Goal: Task Accomplishment & Management: Manage account settings

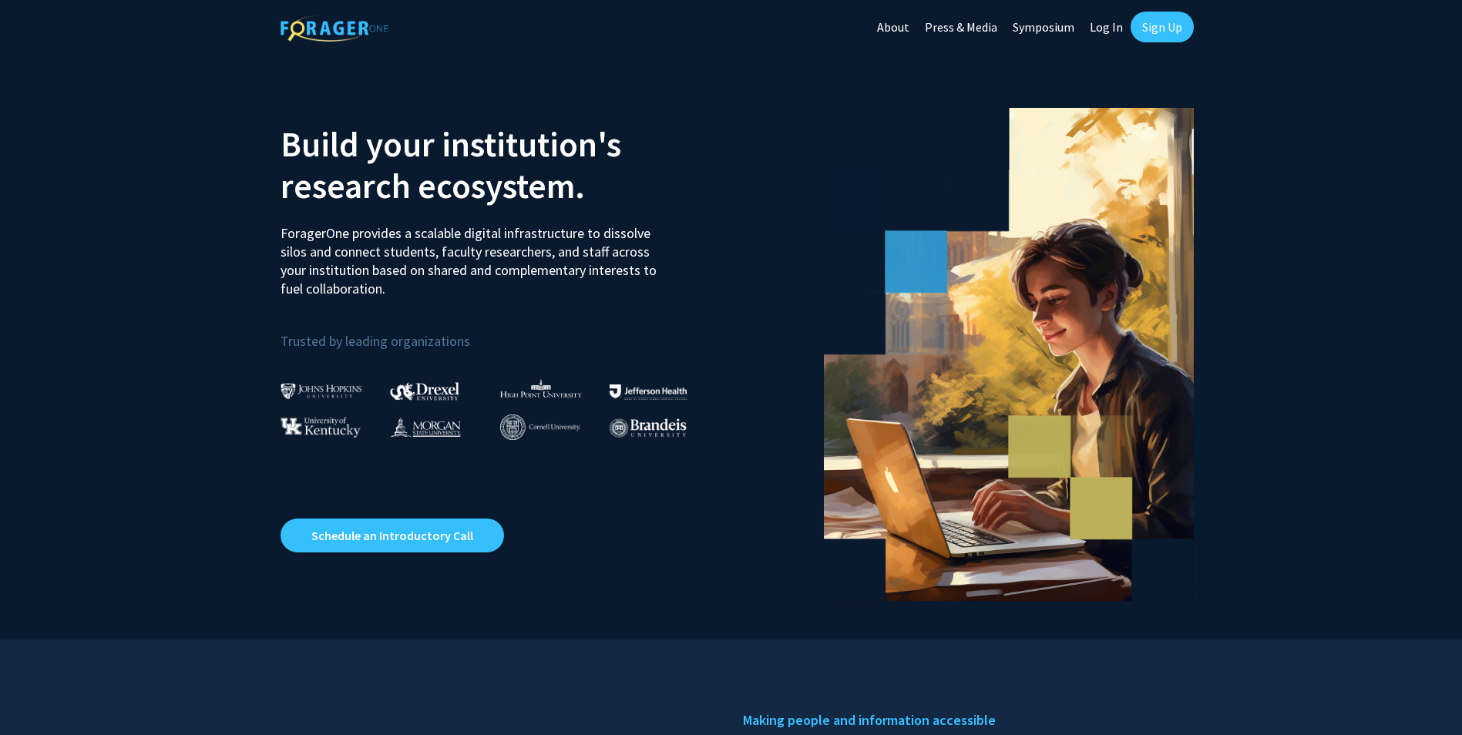
click at [1113, 30] on link "Log In" at bounding box center [1106, 27] width 49 height 54
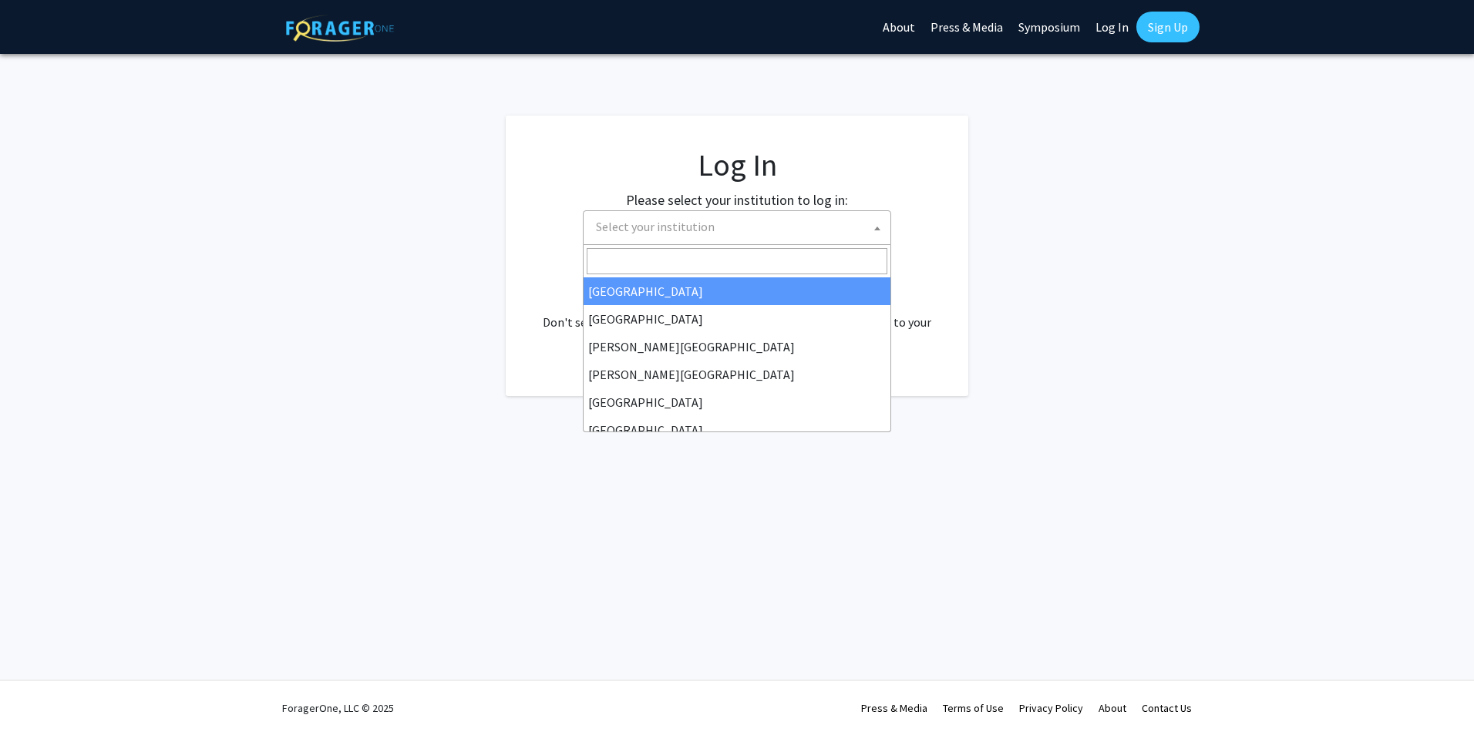
click at [727, 226] on span "Select your institution" at bounding box center [740, 227] width 301 height 32
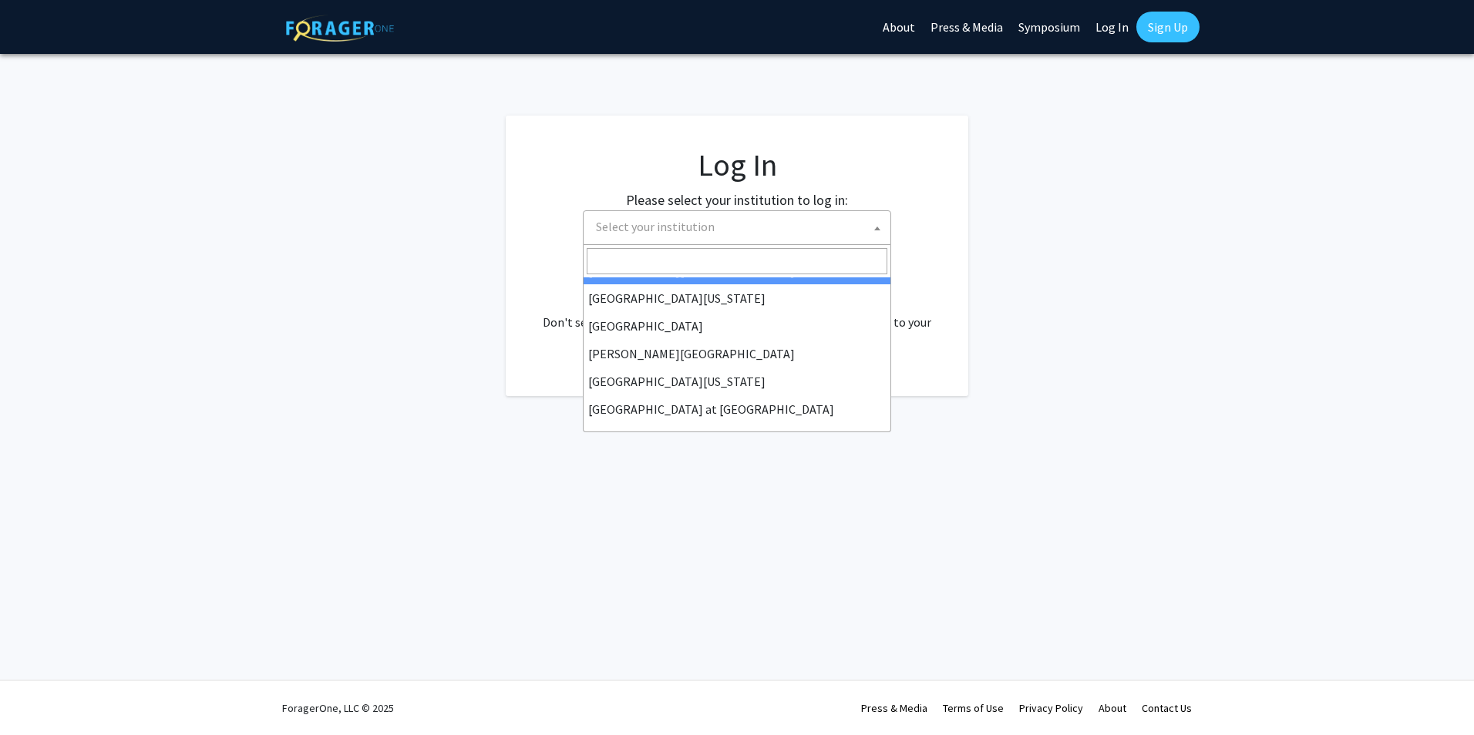
scroll to position [539, 0]
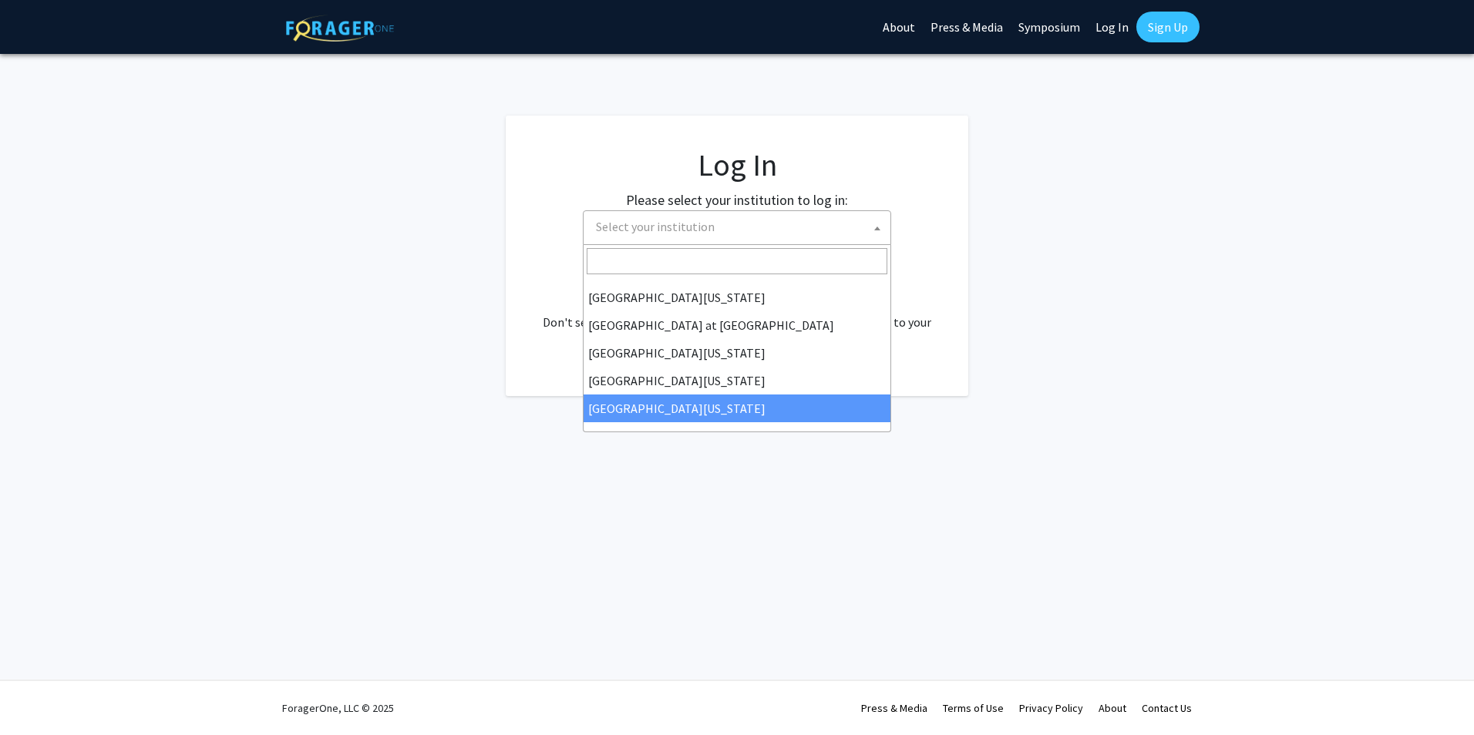
select select "33"
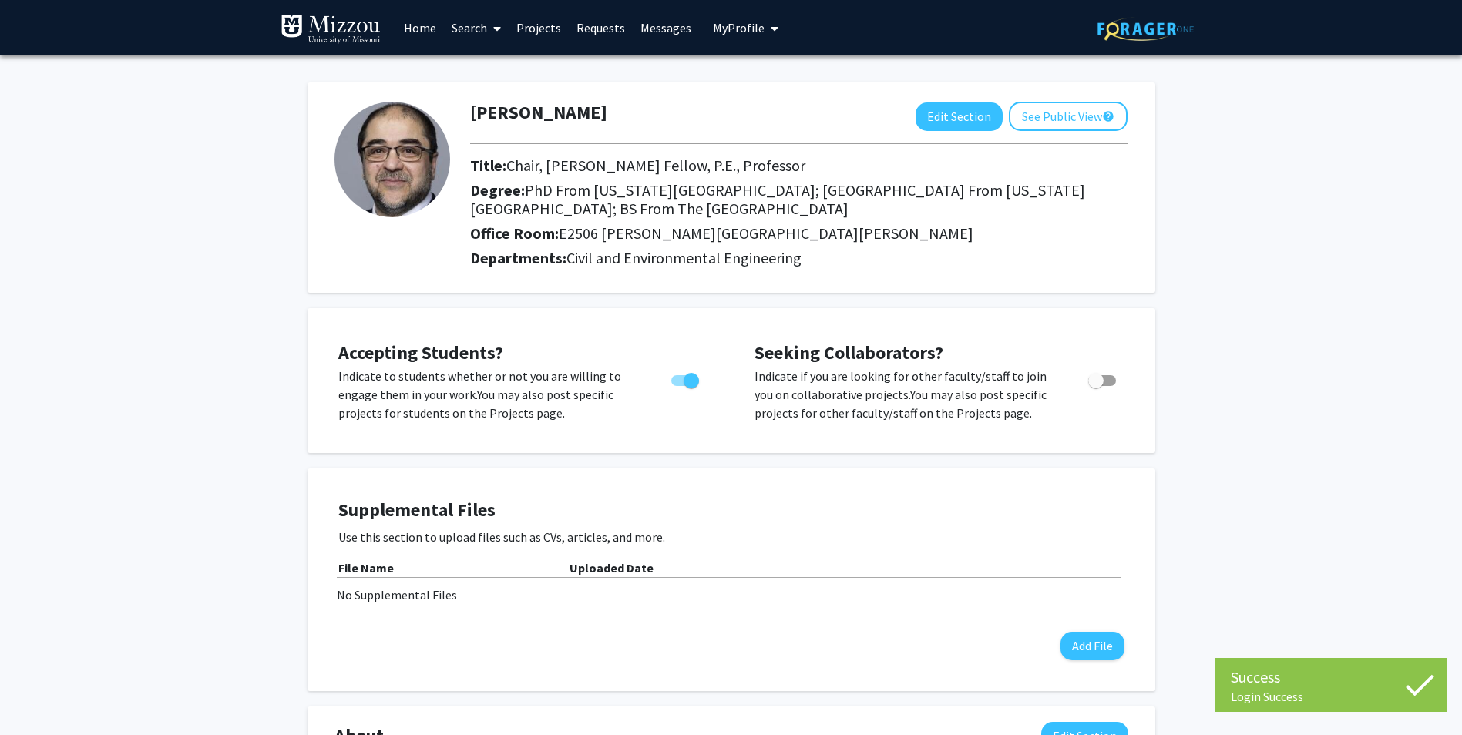
click at [409, 170] on img at bounding box center [392, 160] width 116 height 116
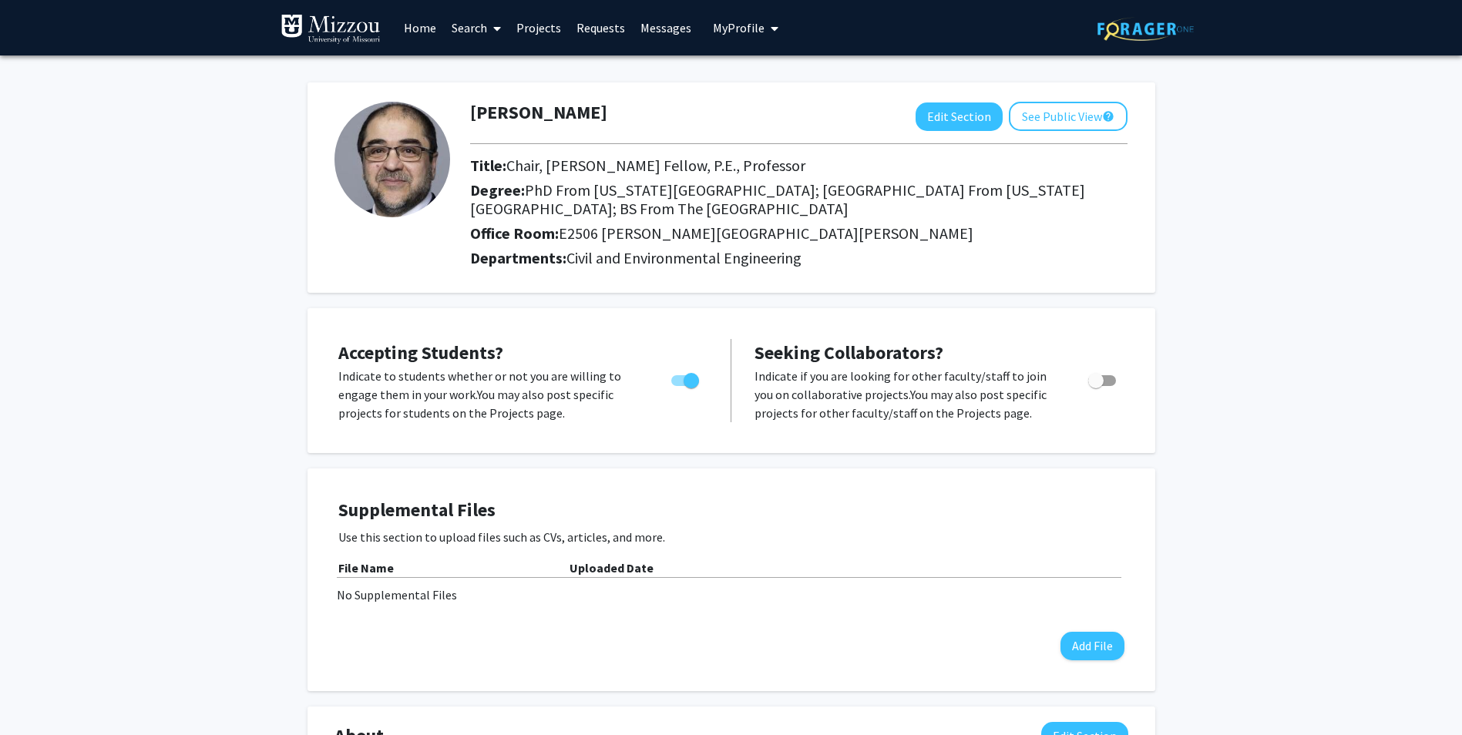
click at [684, 382] on span "Toggle" at bounding box center [691, 380] width 15 height 15
click at [679, 386] on input "Would you like to permit student requests?" at bounding box center [678, 386] width 1 height 1
click at [687, 382] on span "Toggle" at bounding box center [685, 380] width 28 height 11
click at [679, 386] on input "Would you like to permit student requests?" at bounding box center [678, 386] width 1 height 1
checkbox input "true"
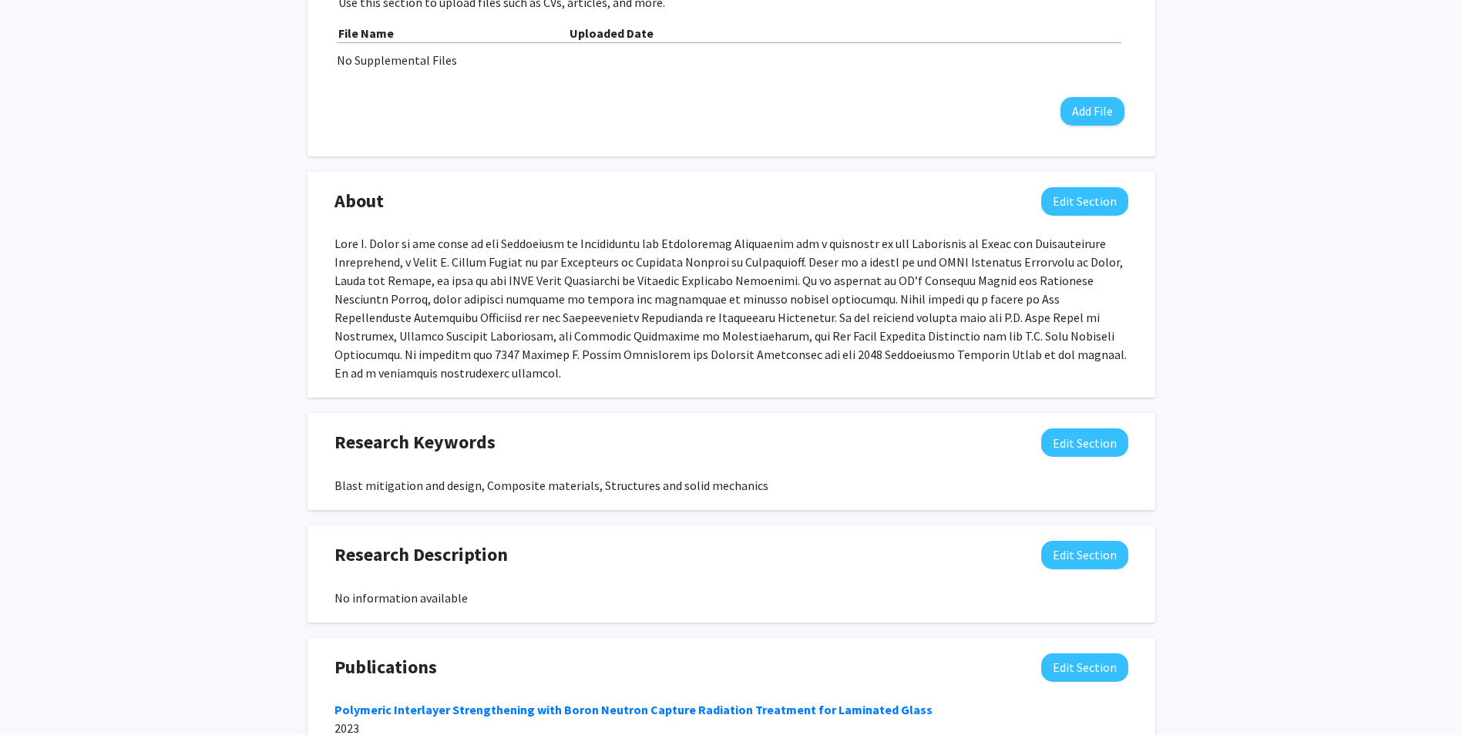
scroll to position [539, 0]
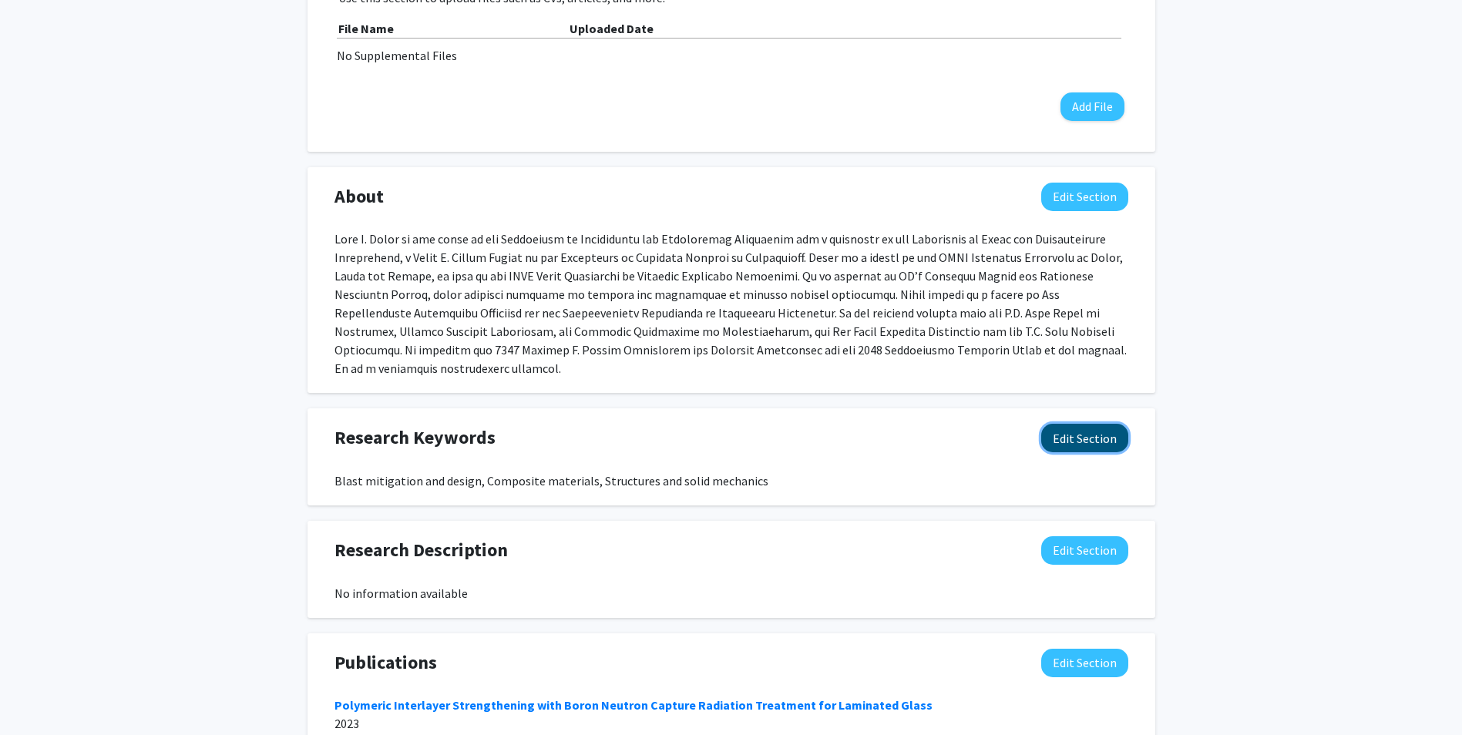
click at [1084, 424] on button "Edit Section" at bounding box center [1084, 438] width 87 height 29
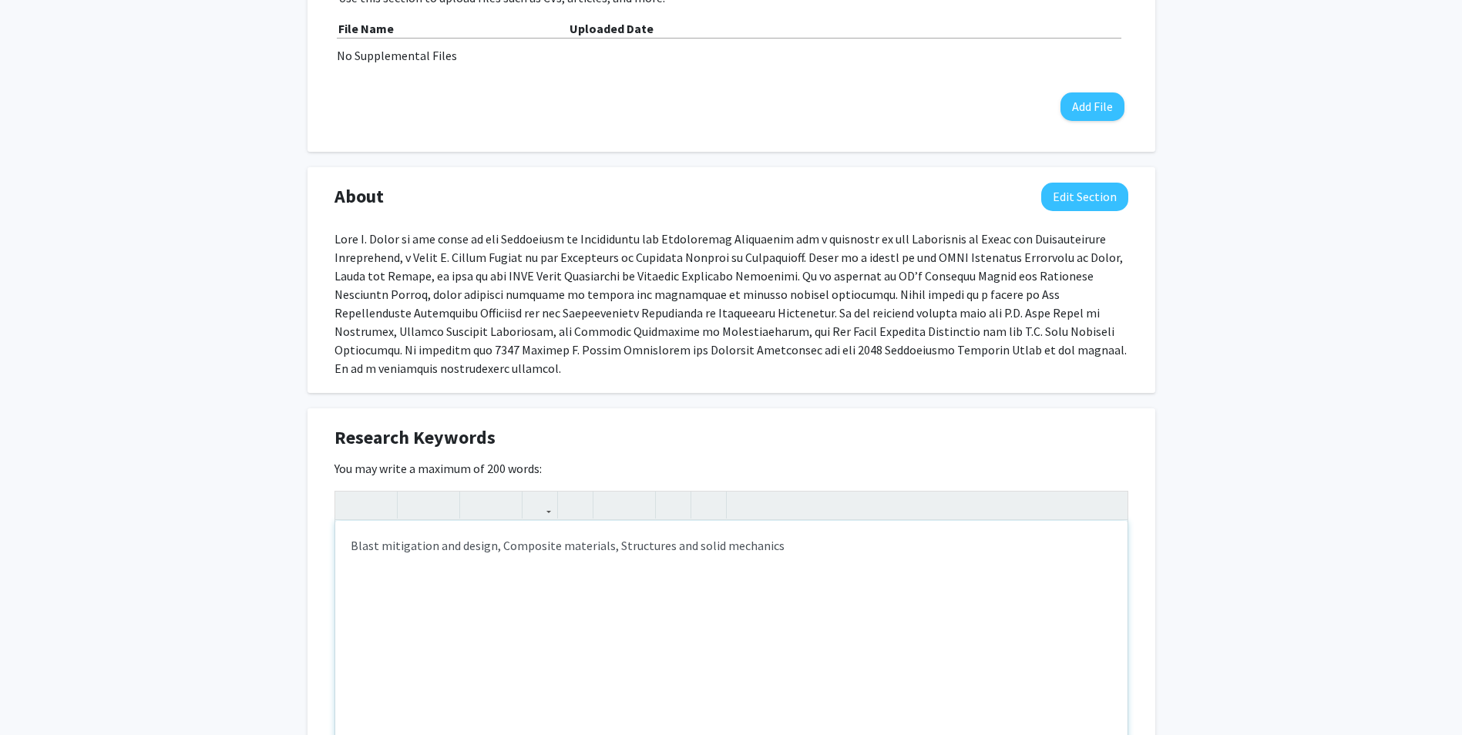
drag, startPoint x: 353, startPoint y: 525, endPoint x: 405, endPoint y: 521, distance: 51.8
click at [353, 525] on div "Blast mitigation and design, Composite materials, Structures and solid mechanics" at bounding box center [731, 636] width 792 height 231
type textarea "Blast mitigation and design, Composite materials, Structures and solid mechanics"
click at [975, 528] on div "Experimental Evaluation, Full-scale testing and modeling of Structural elements…" at bounding box center [731, 636] width 792 height 231
click at [418, 525] on div "Experimental Evaluation, Full-scale testing and modeling of Structural elements…" at bounding box center [731, 636] width 792 height 231
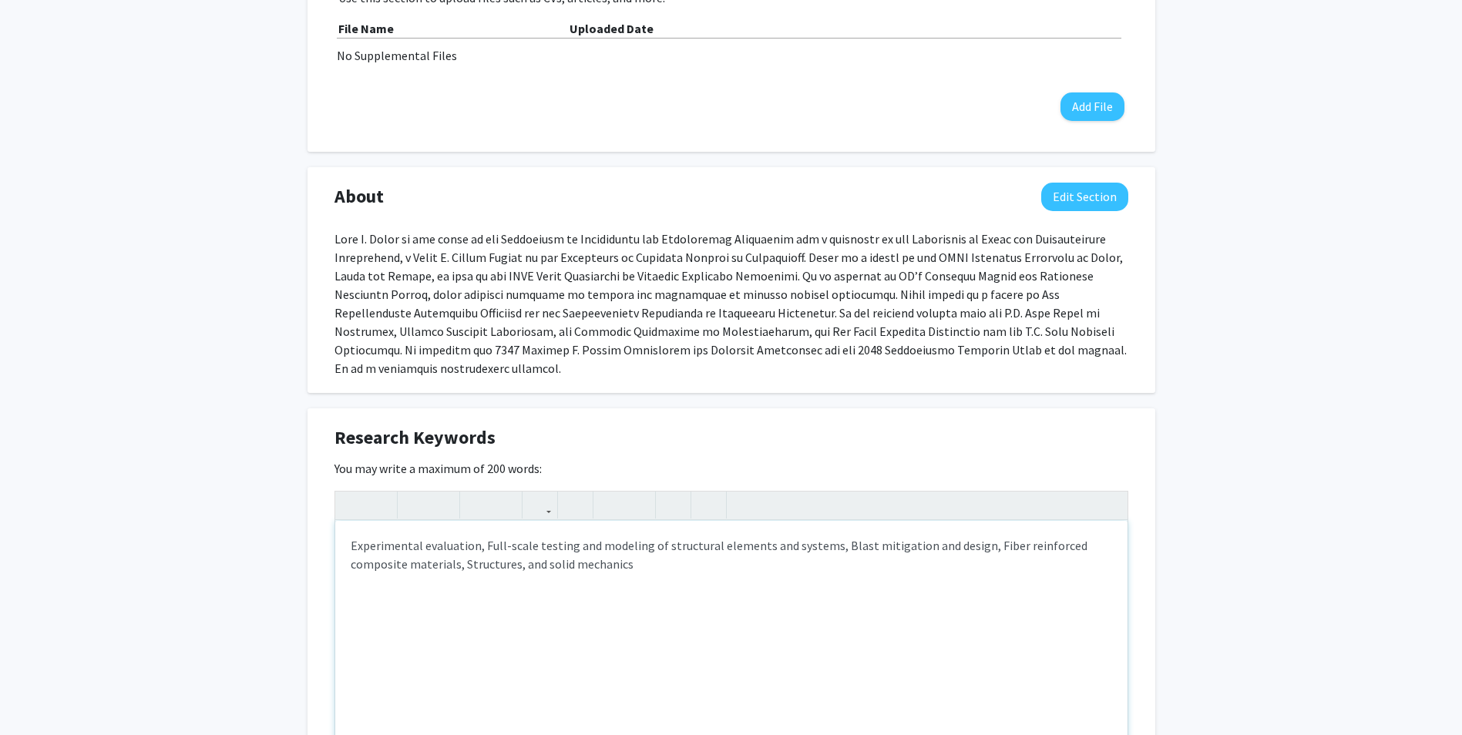
type textarea "Experimental evaluation, Full-scale testing and modeling of structural elements…"
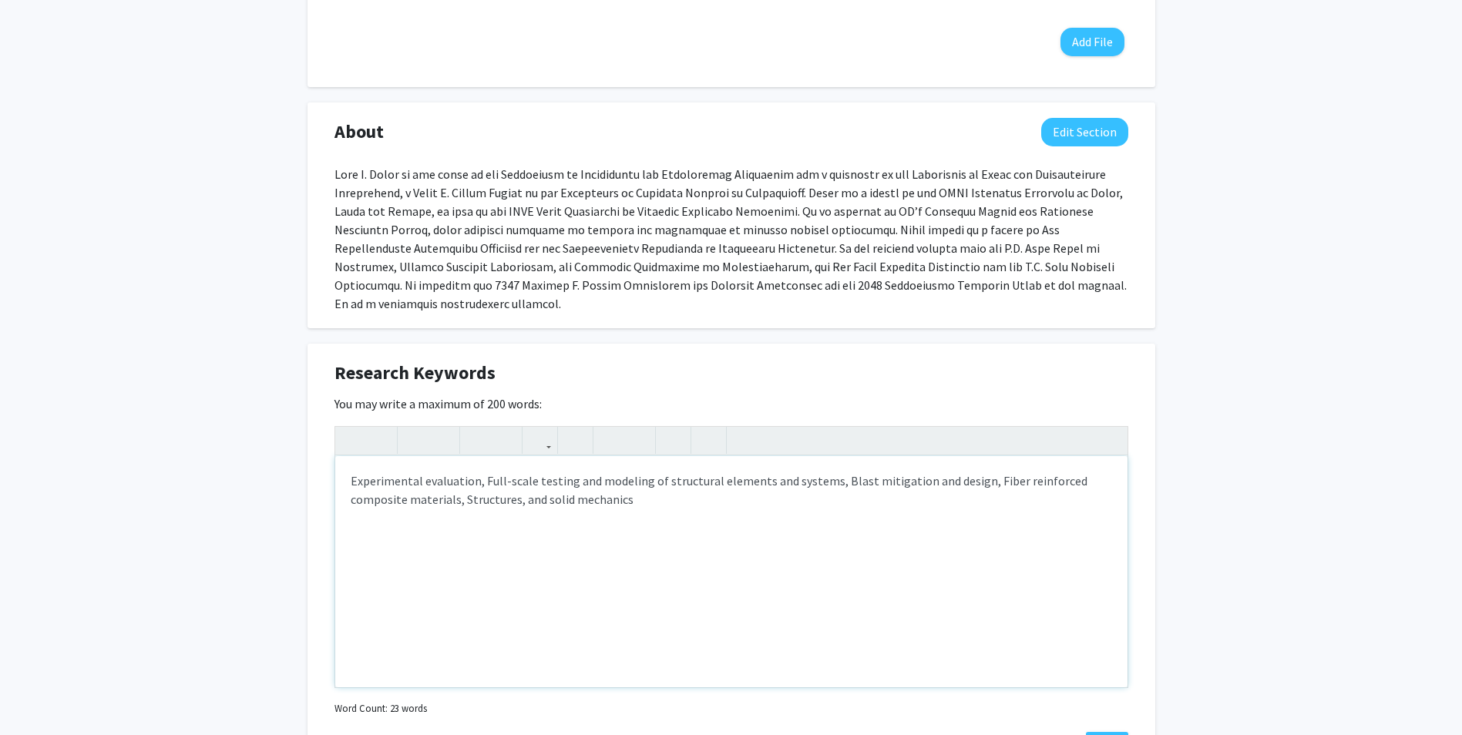
scroll to position [694, 0]
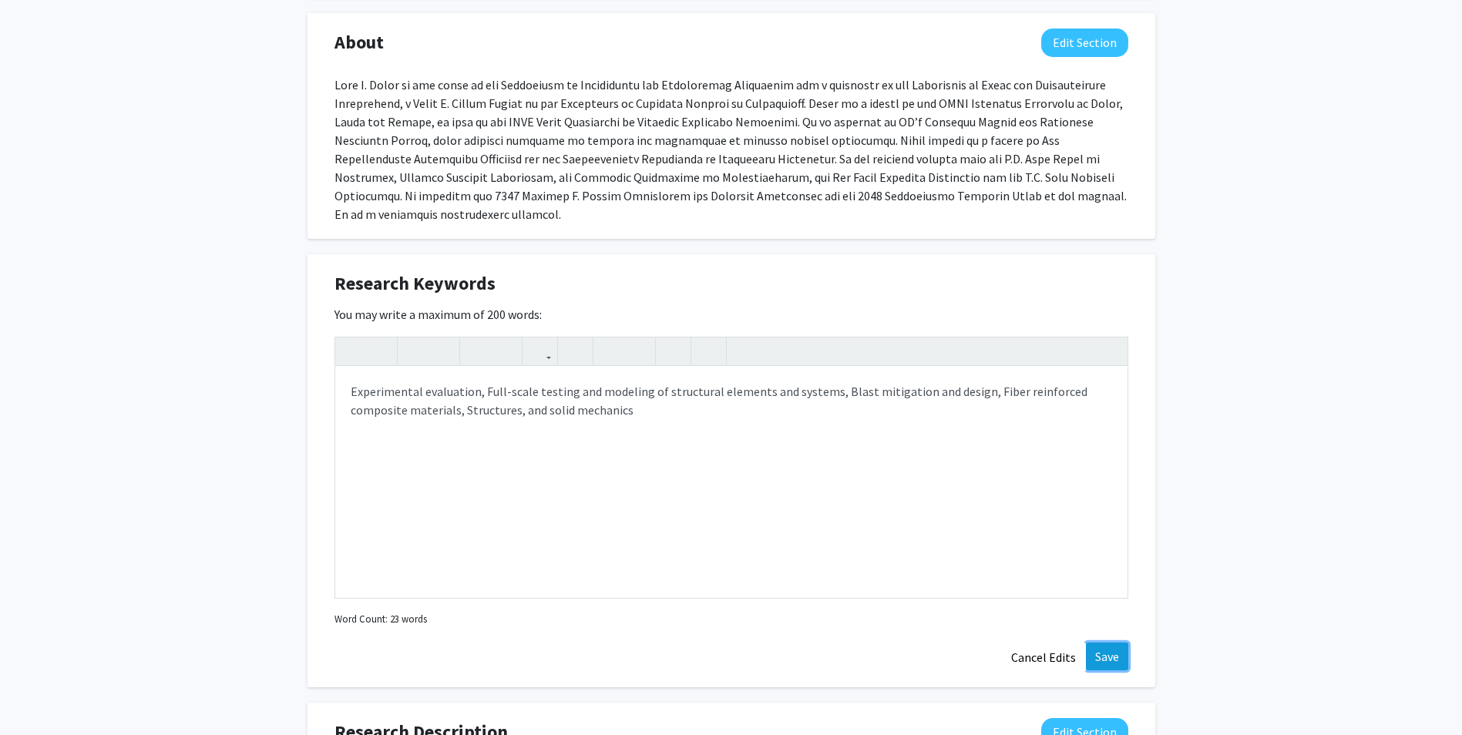
click at [1110, 643] on button "Save" at bounding box center [1107, 657] width 42 height 28
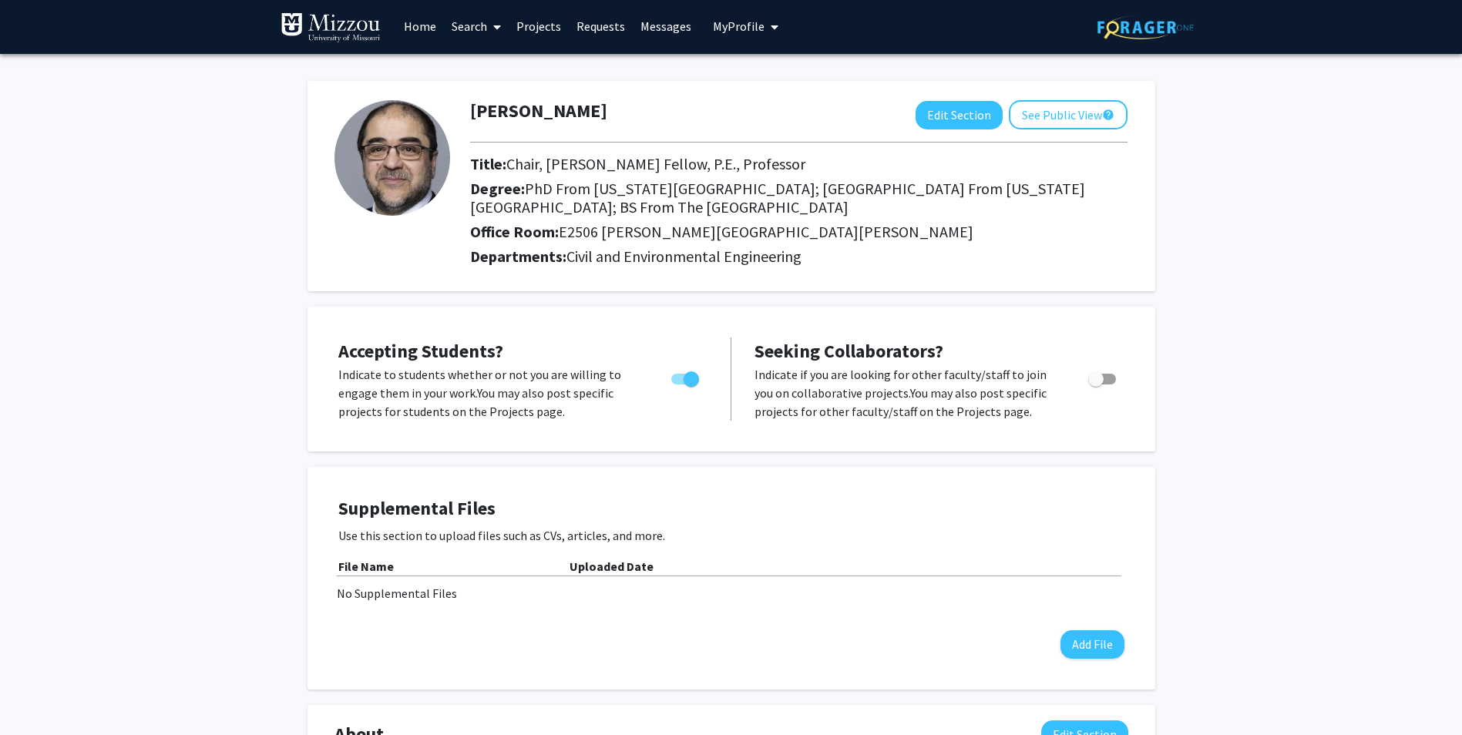
scroll to position [0, 0]
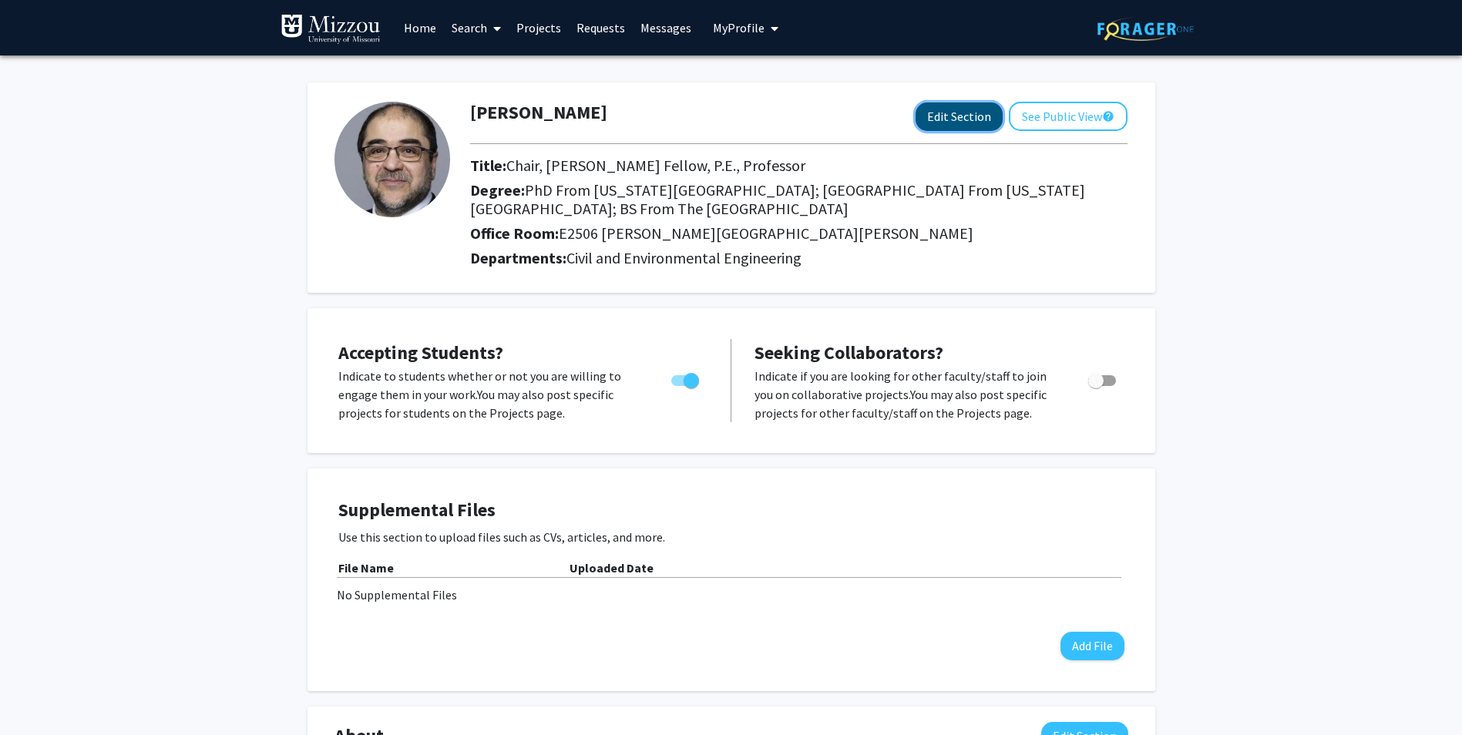
click at [985, 112] on button "Edit Section" at bounding box center [959, 117] width 87 height 29
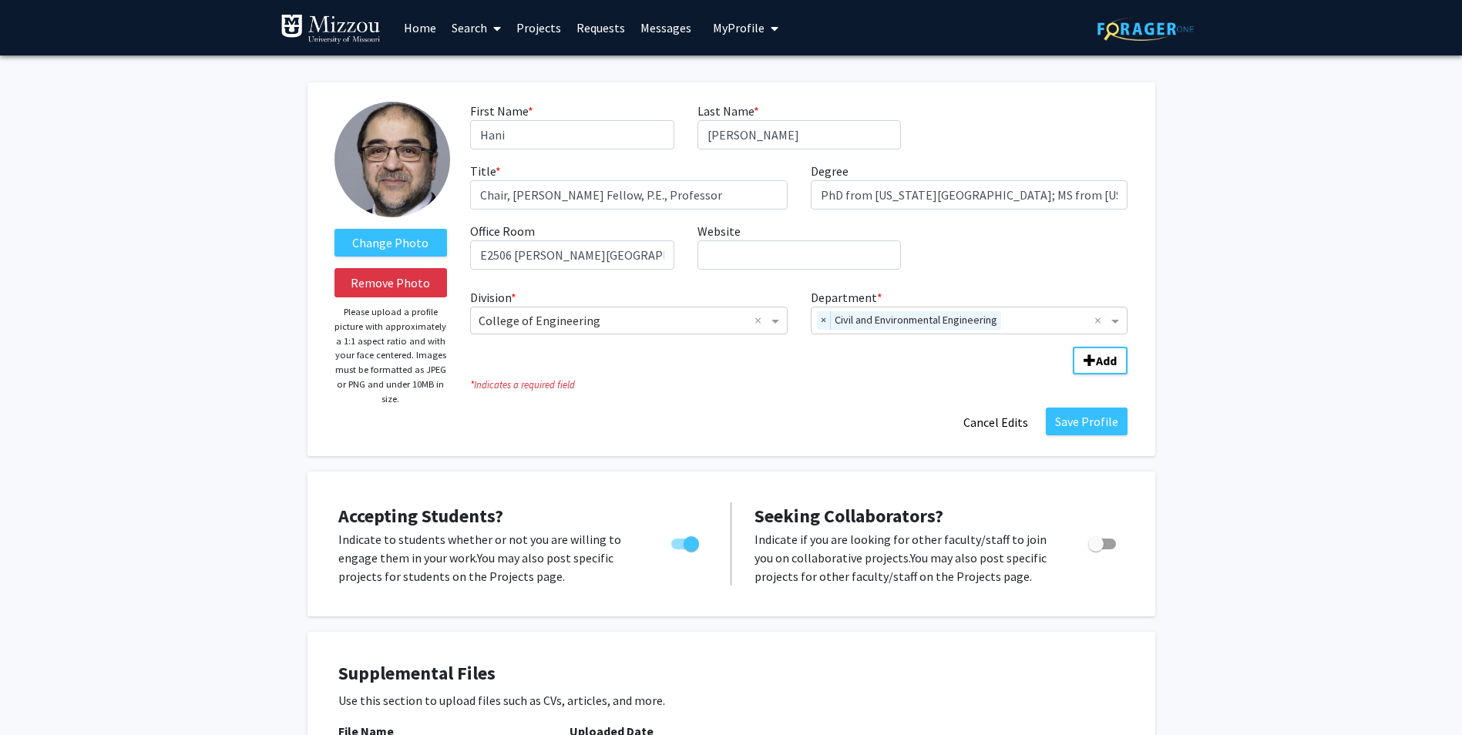
click at [425, 163] on img at bounding box center [392, 160] width 116 height 116
click at [415, 249] on label "Change Photo" at bounding box center [390, 243] width 113 height 28
click at [0, 0] on input "Change Photo" at bounding box center [0, 0] width 0 height 0
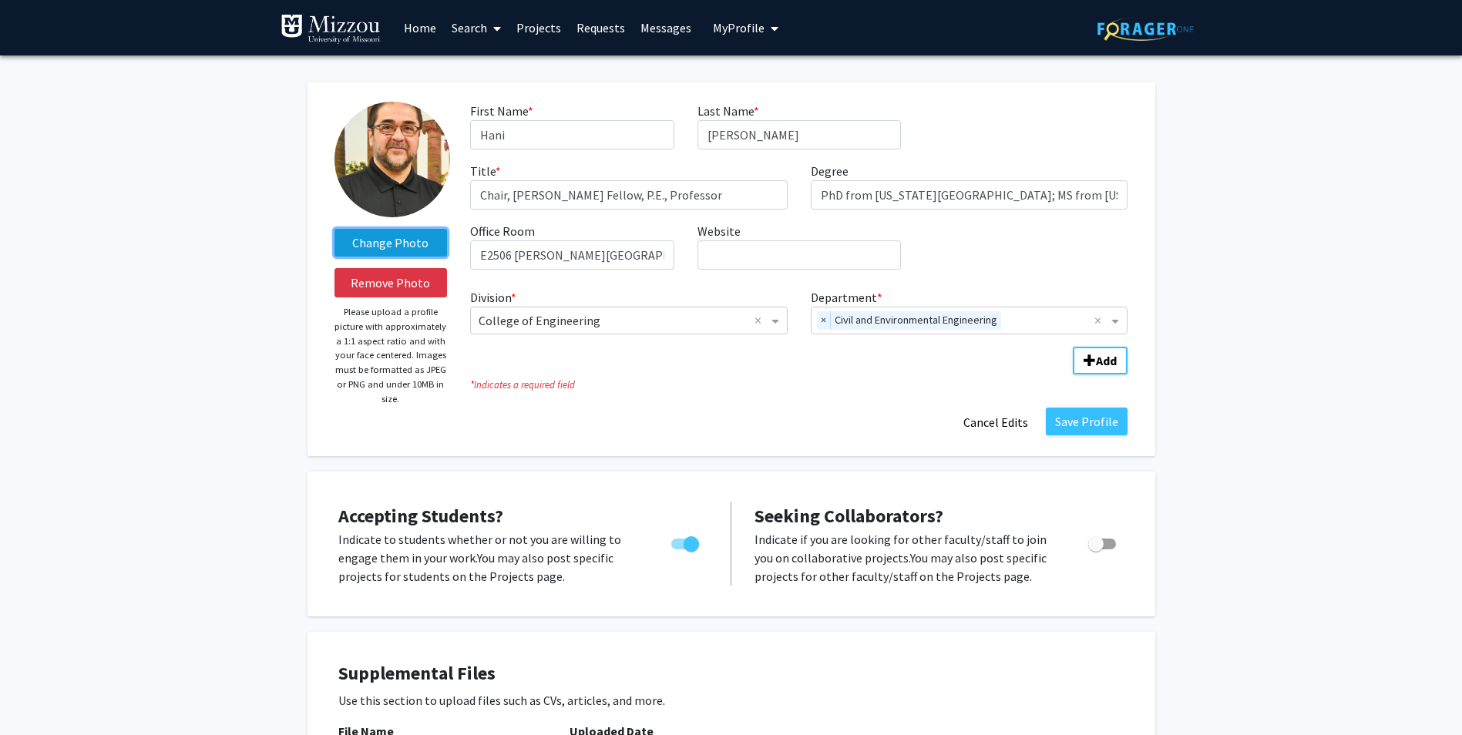
click at [421, 244] on label "Change Photo" at bounding box center [390, 243] width 113 height 28
click at [0, 0] on input "Change Photo" at bounding box center [0, 0] width 0 height 0
click at [392, 244] on label "Change Photo" at bounding box center [390, 243] width 113 height 28
click at [0, 0] on input "Change Photo" at bounding box center [0, 0] width 0 height 0
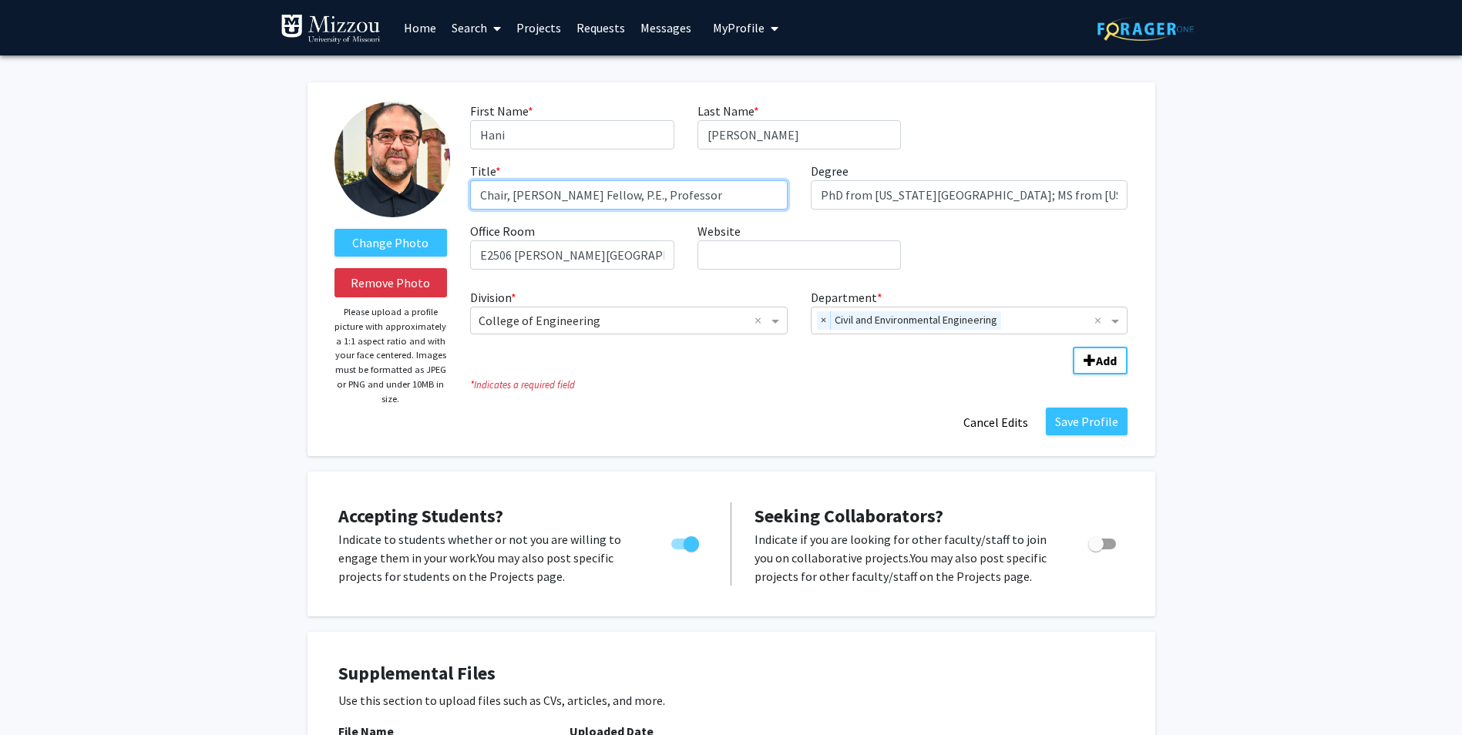
drag, startPoint x: 597, startPoint y: 193, endPoint x: 512, endPoint y: 196, distance: 84.8
click at [512, 196] on input "Chair, James C. Dowell Fellow, P.E., Professor" at bounding box center [629, 194] width 318 height 29
drag, startPoint x: 676, startPoint y: 190, endPoint x: 617, endPoint y: 192, distance: 58.6
click at [617, 192] on input "Chair, Kemper Fellow, P.E., Professor" at bounding box center [629, 194] width 318 height 29
drag, startPoint x: 560, startPoint y: 193, endPoint x: 585, endPoint y: 189, distance: 25.0
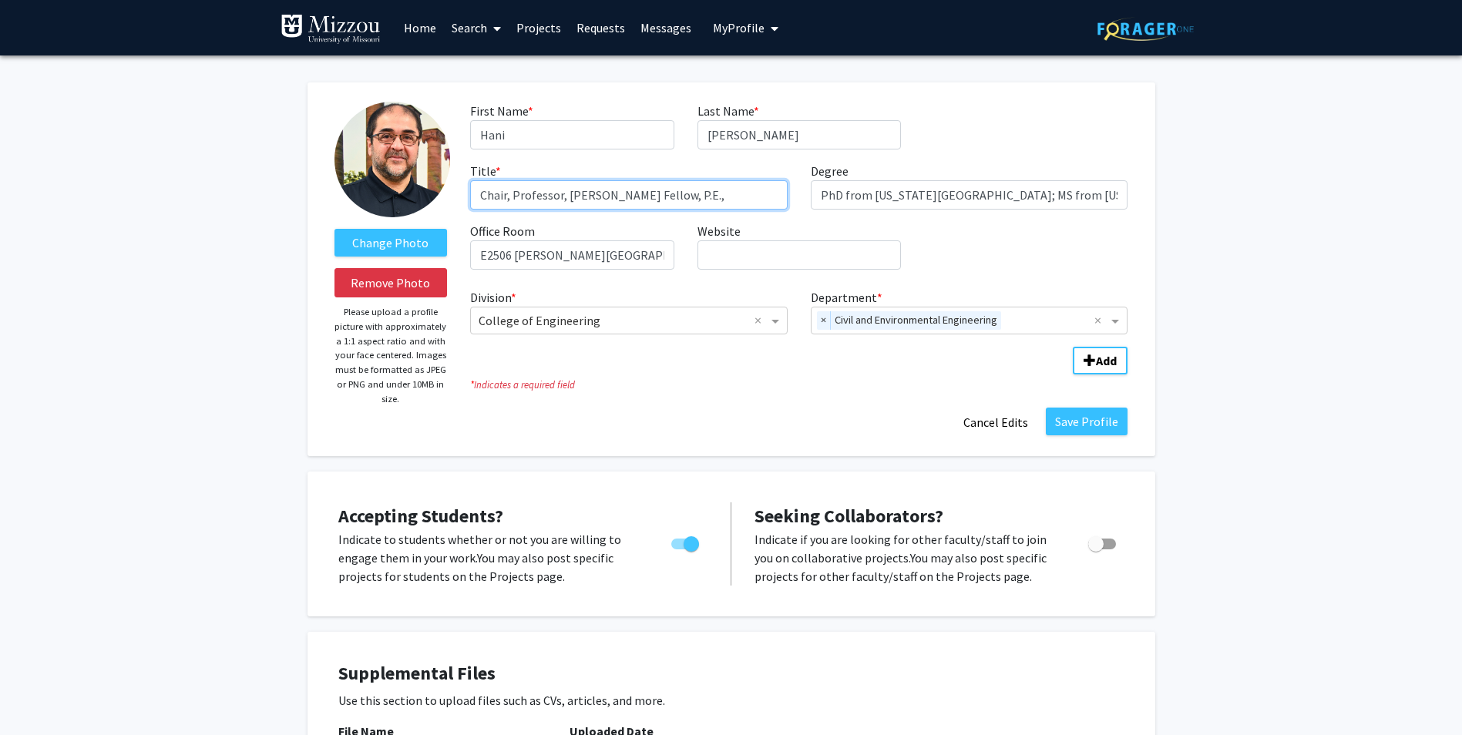
click at [711, 193] on input "Chair, Professor, Kemper Fellow, P.E.," at bounding box center [629, 194] width 318 height 29
type input "Chair, Professor, Kemper Fellow, P.E."
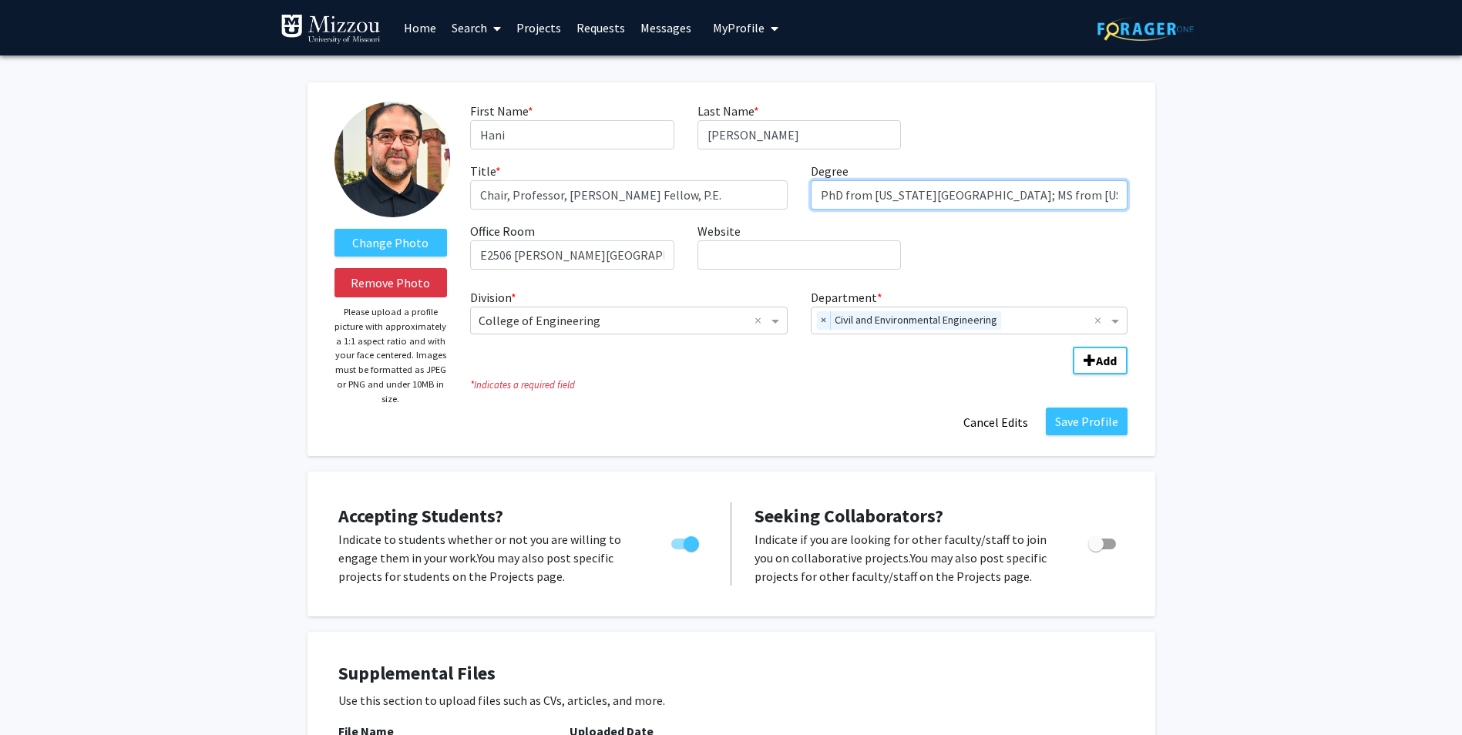
click at [1023, 200] on input "PhD from West Virginia University; MS from West Virginia University; BS from th…" at bounding box center [970, 194] width 318 height 29
click at [1077, 419] on button "Save Profile" at bounding box center [1087, 422] width 82 height 28
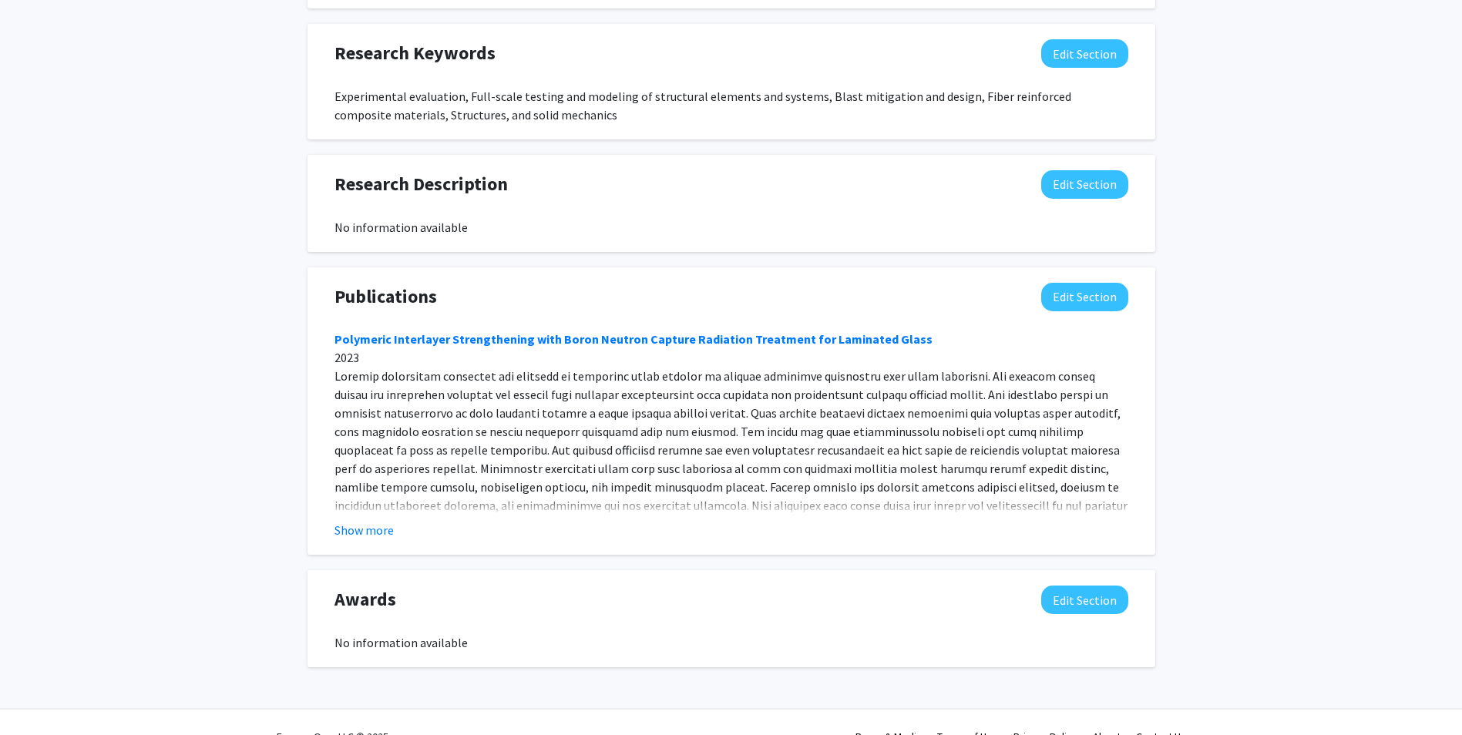
scroll to position [934, 0]
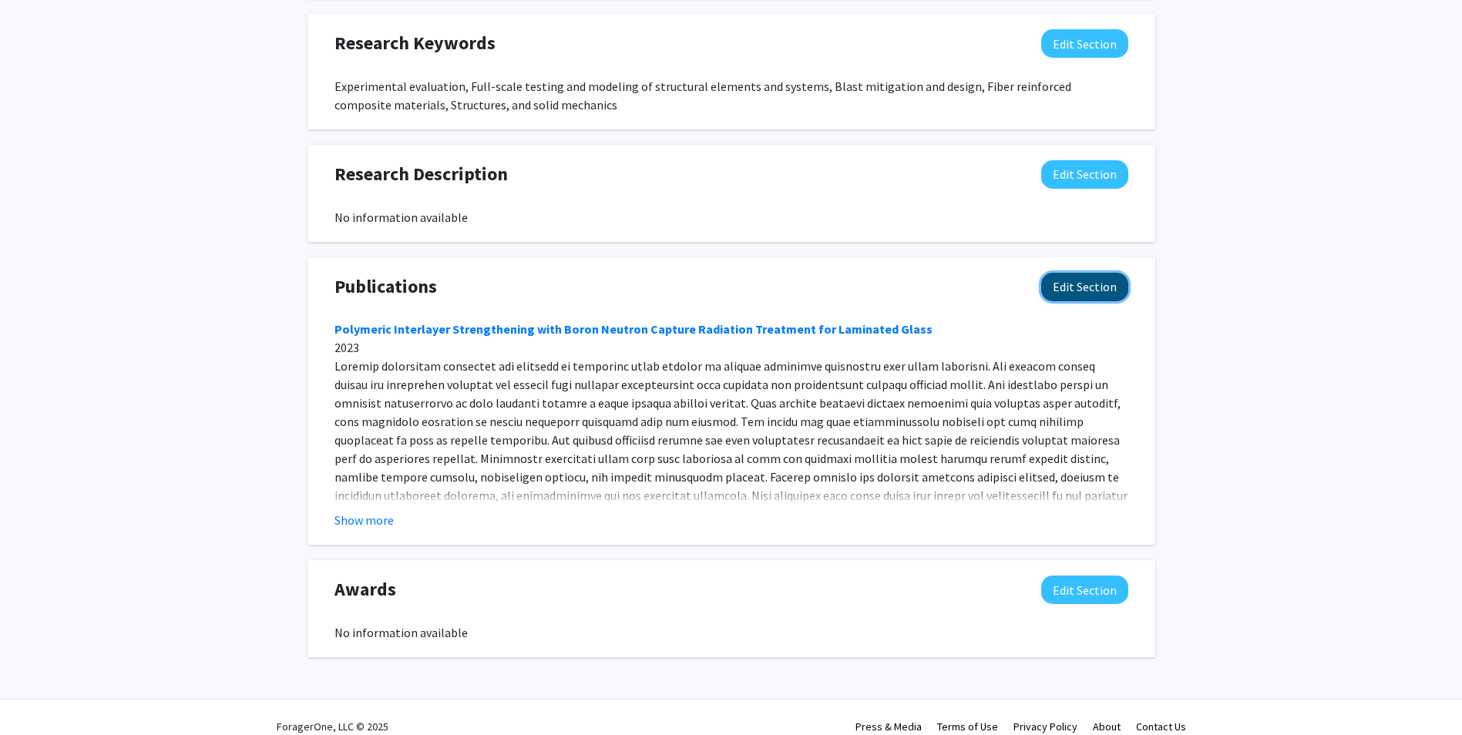
click at [1083, 273] on button "Edit Section" at bounding box center [1084, 287] width 87 height 29
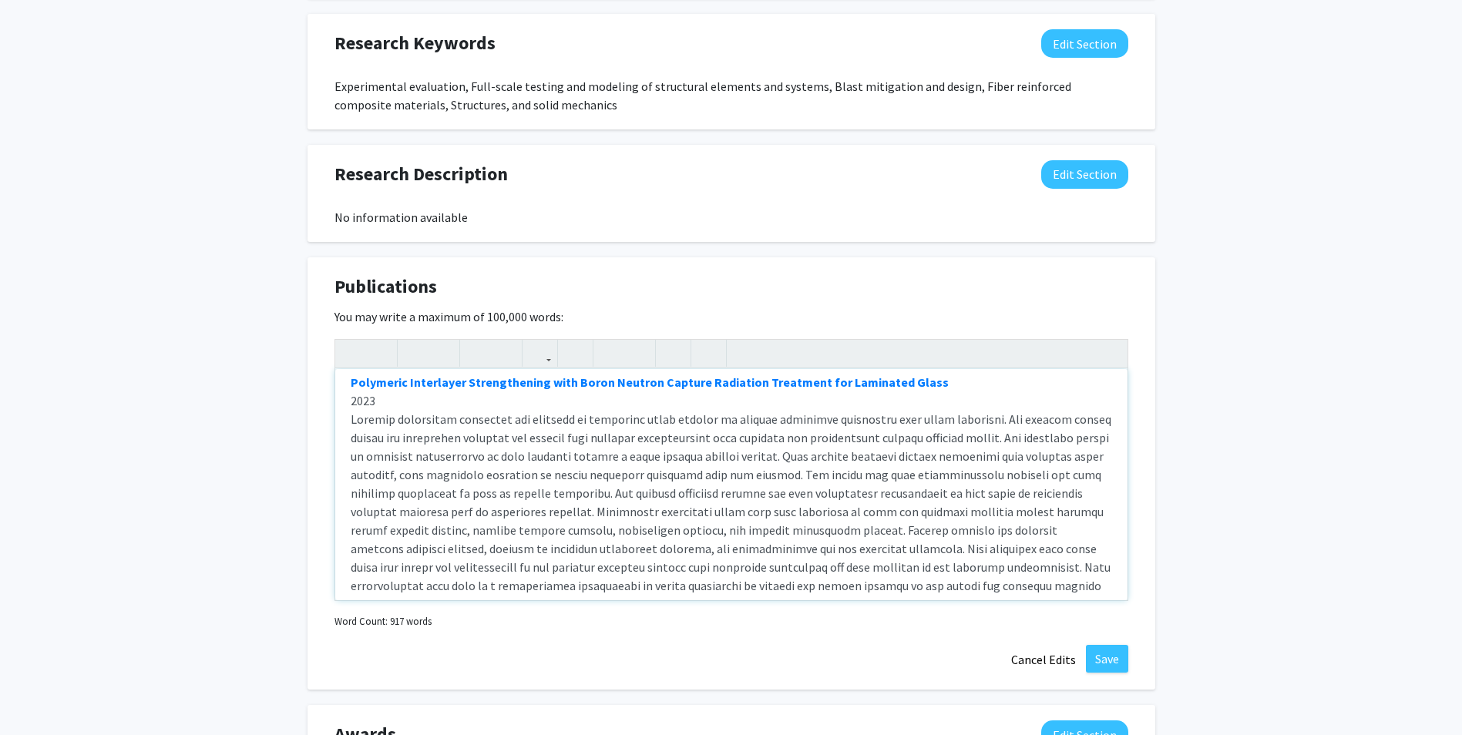
scroll to position [0, 0]
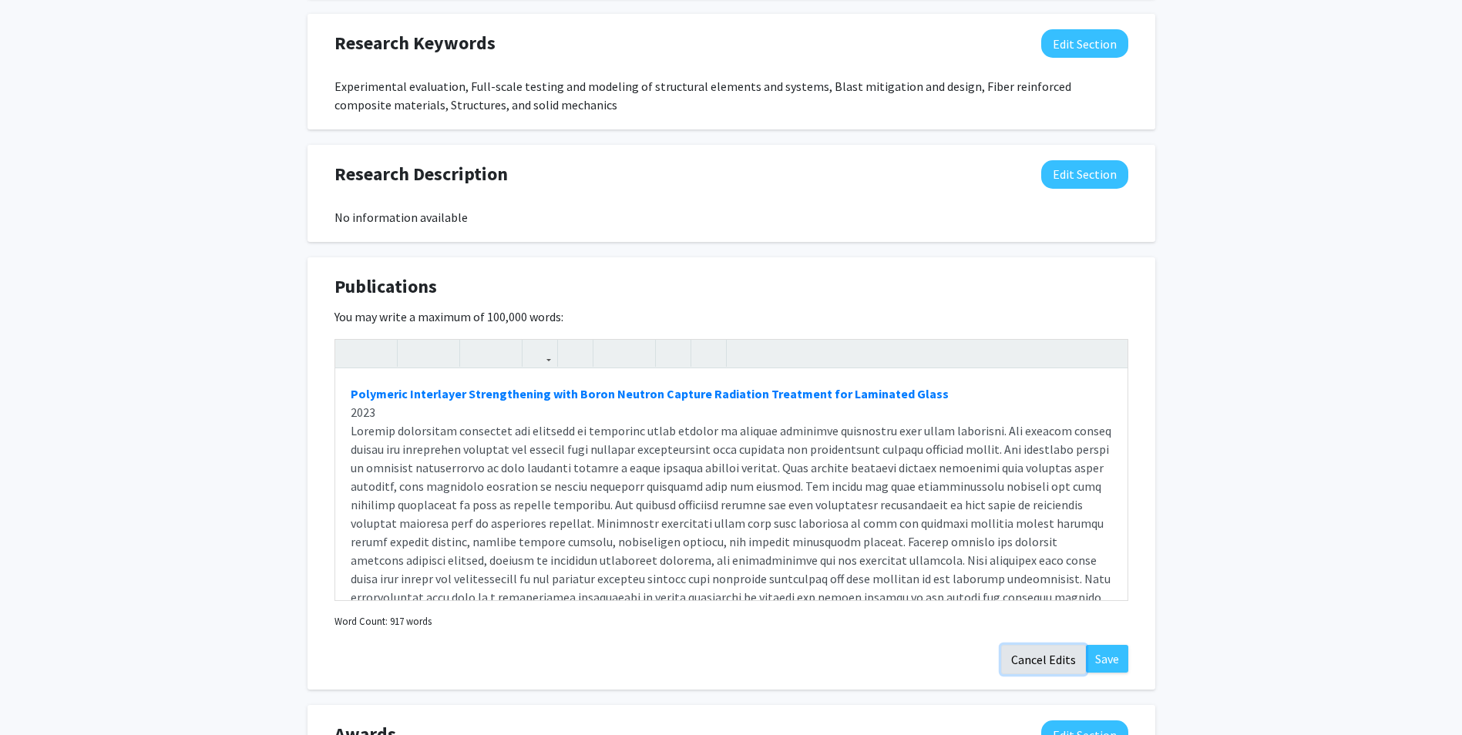
click at [1058, 645] on button "Cancel Edits" at bounding box center [1043, 659] width 85 height 29
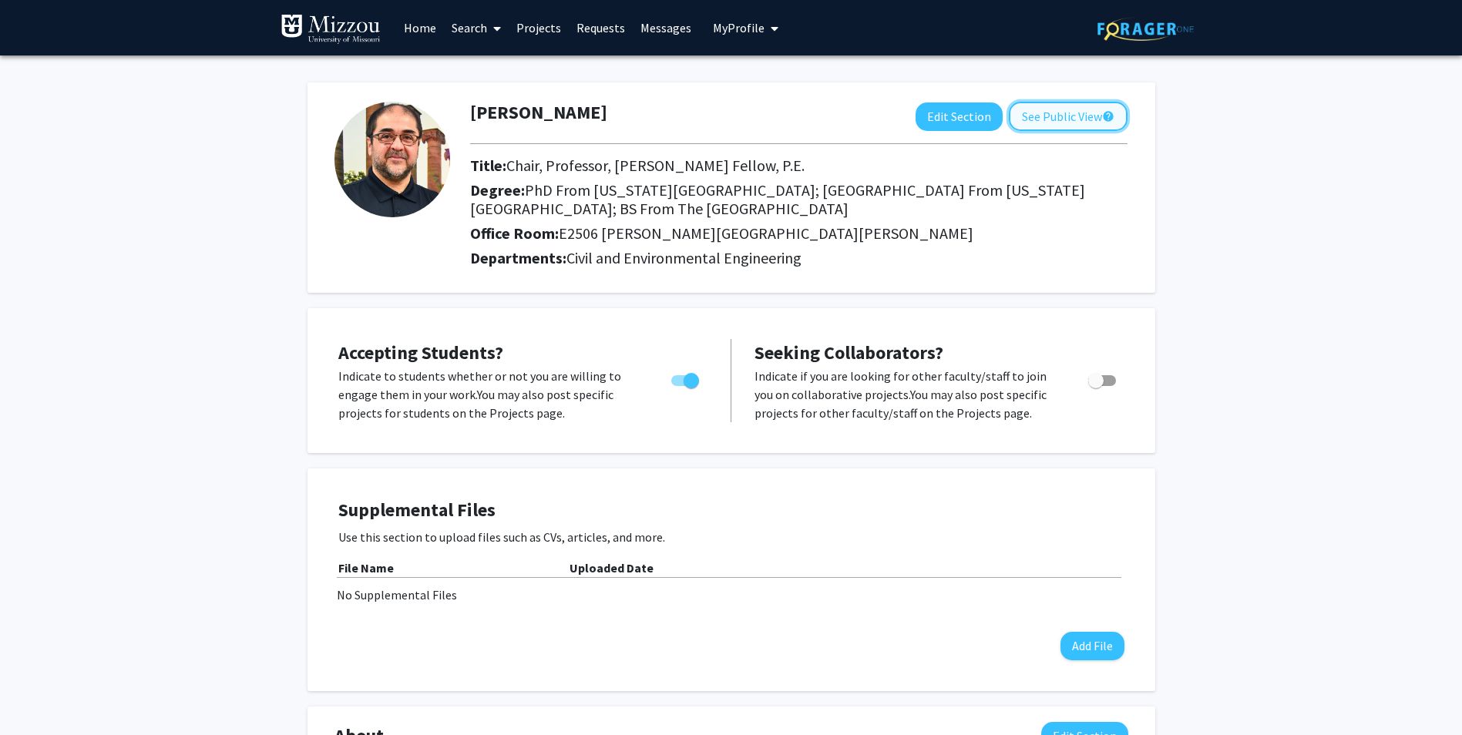
click at [1062, 117] on button "See Public View help" at bounding box center [1068, 116] width 119 height 29
click at [771, 23] on icon "My profile dropdown to access profile and logout" at bounding box center [775, 28] width 8 height 12
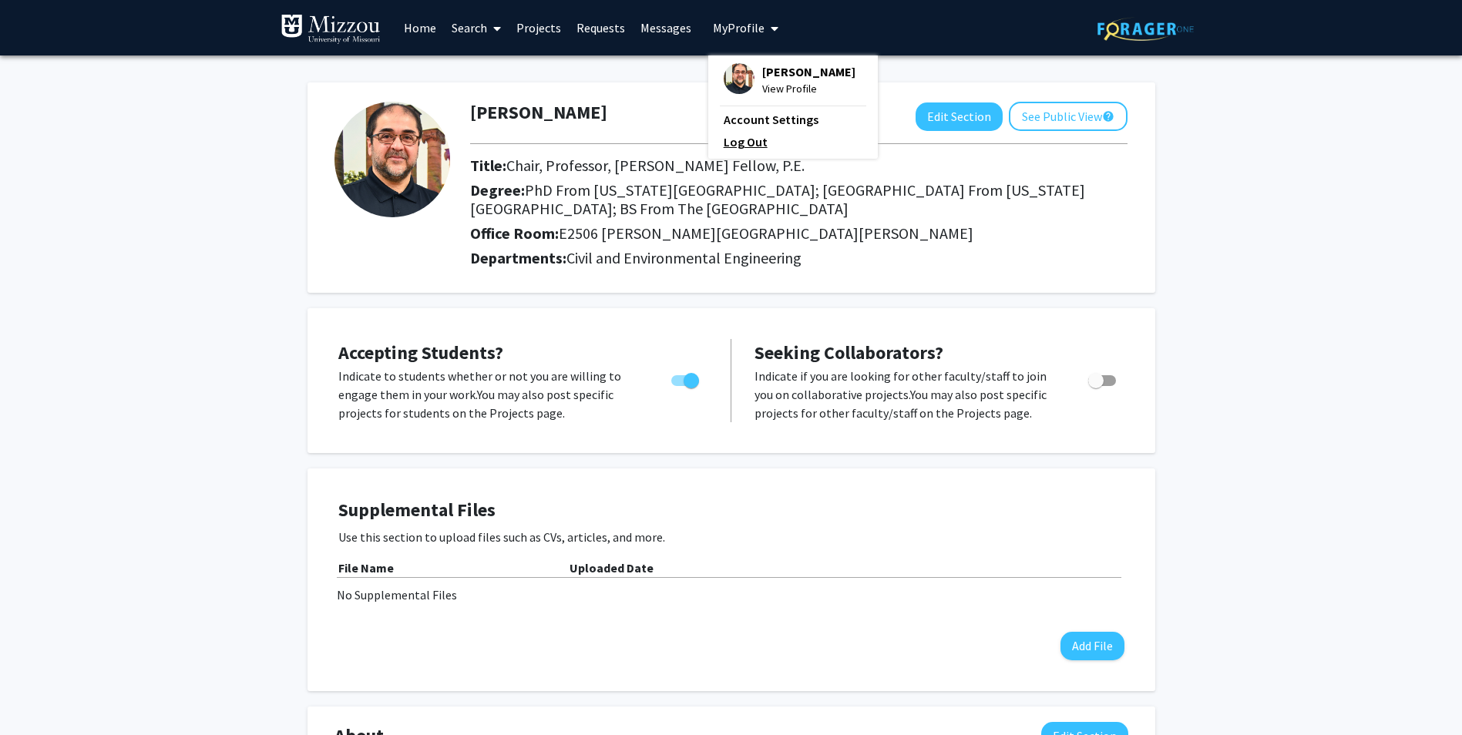
click at [753, 141] on link "Log Out" at bounding box center [793, 142] width 139 height 18
